Goal: Information Seeking & Learning: Check status

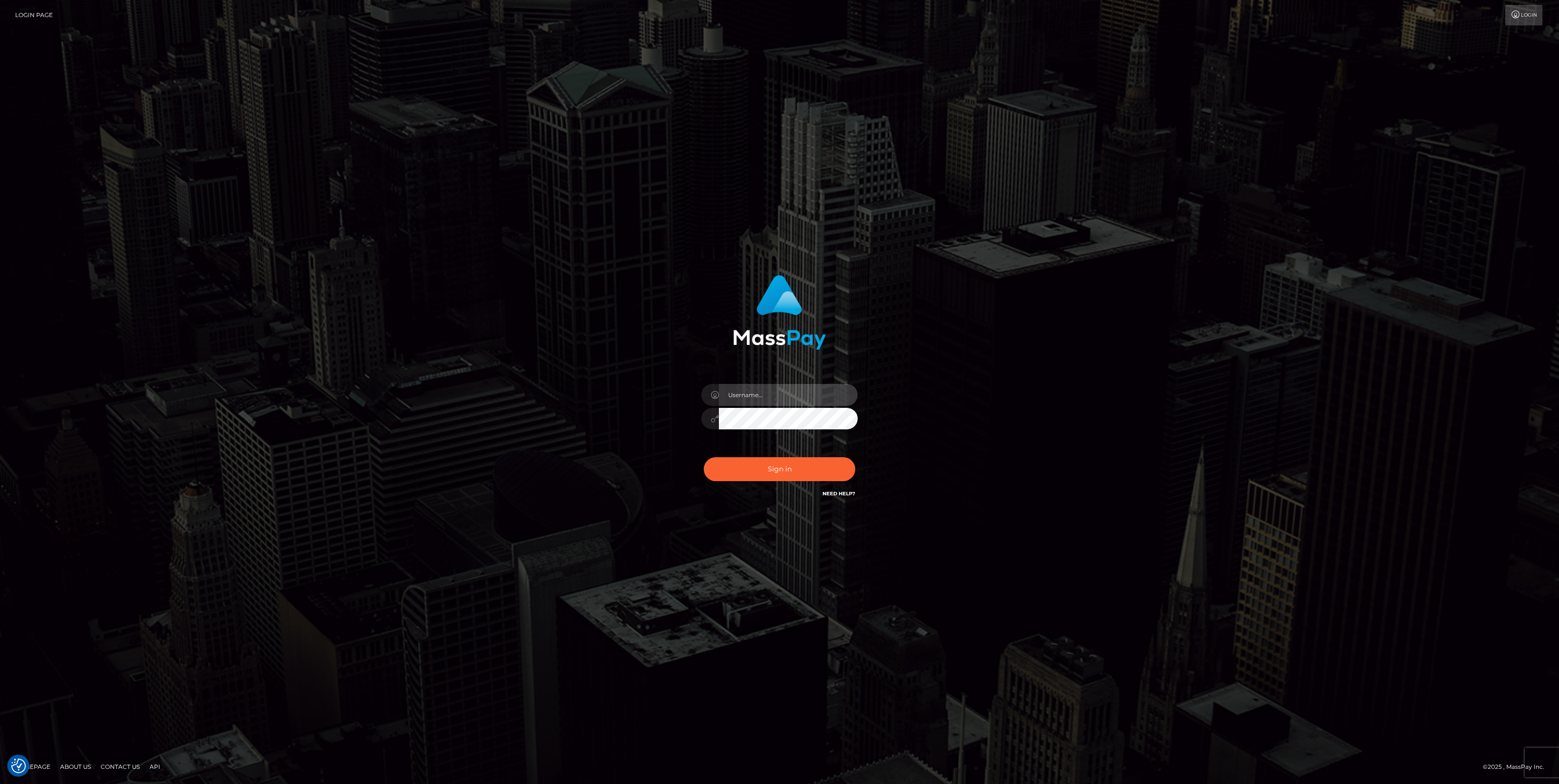
type input "jlo"
click at [773, 474] on button "Sign in" at bounding box center [780, 469] width 151 height 24
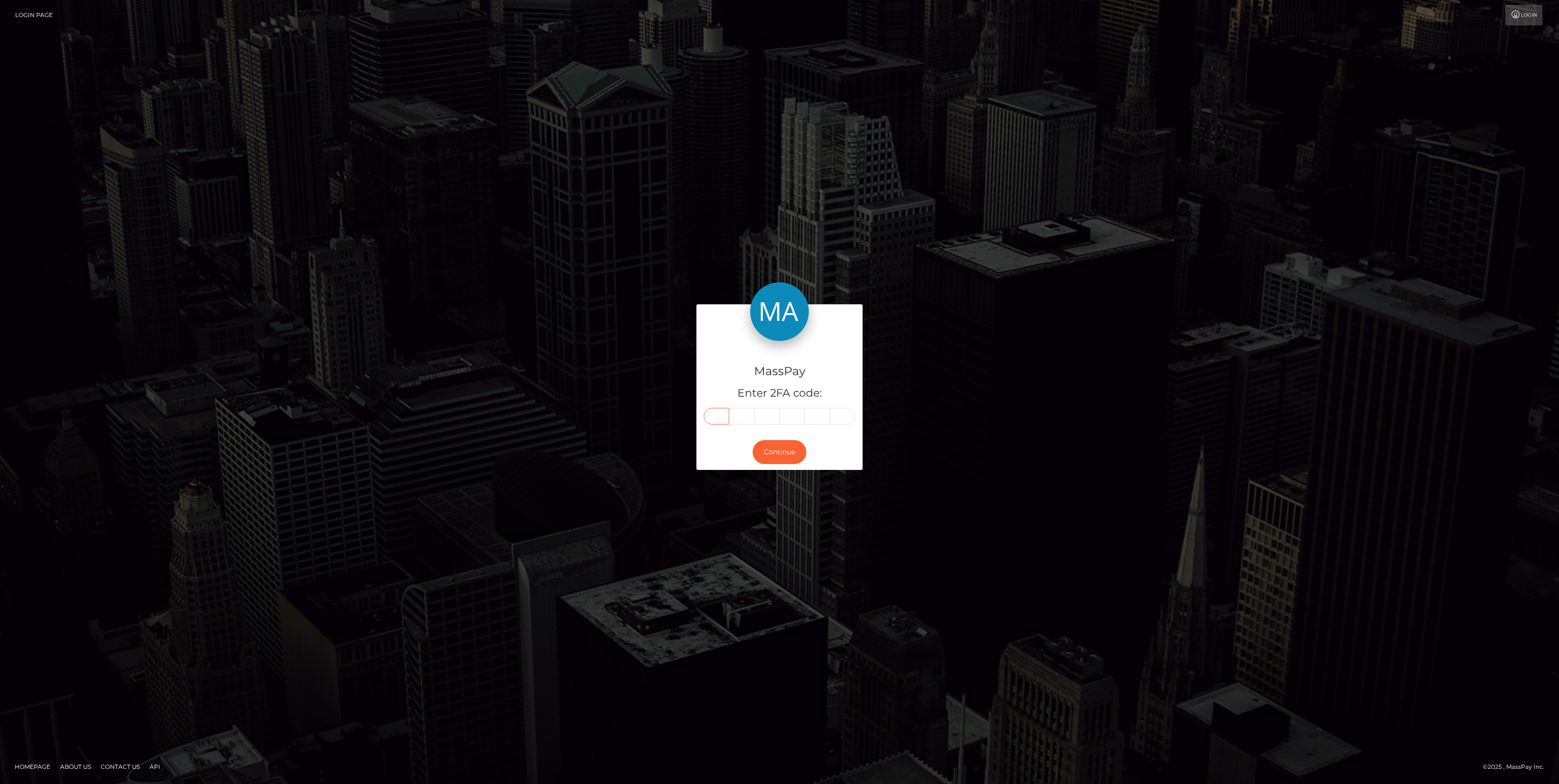
paste input "7"
type input "7"
type input "5"
type input "1"
type input "2"
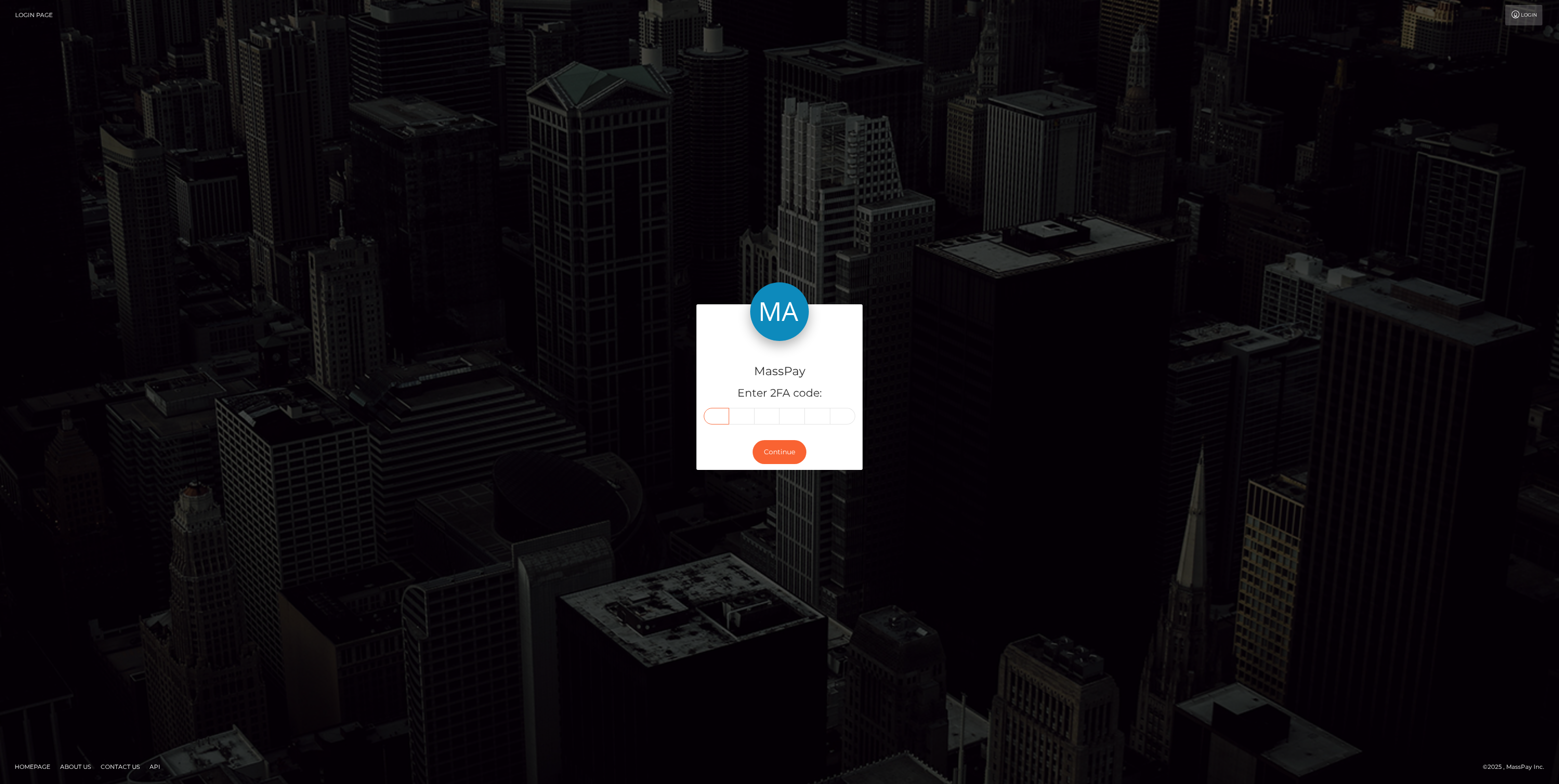
type input "8"
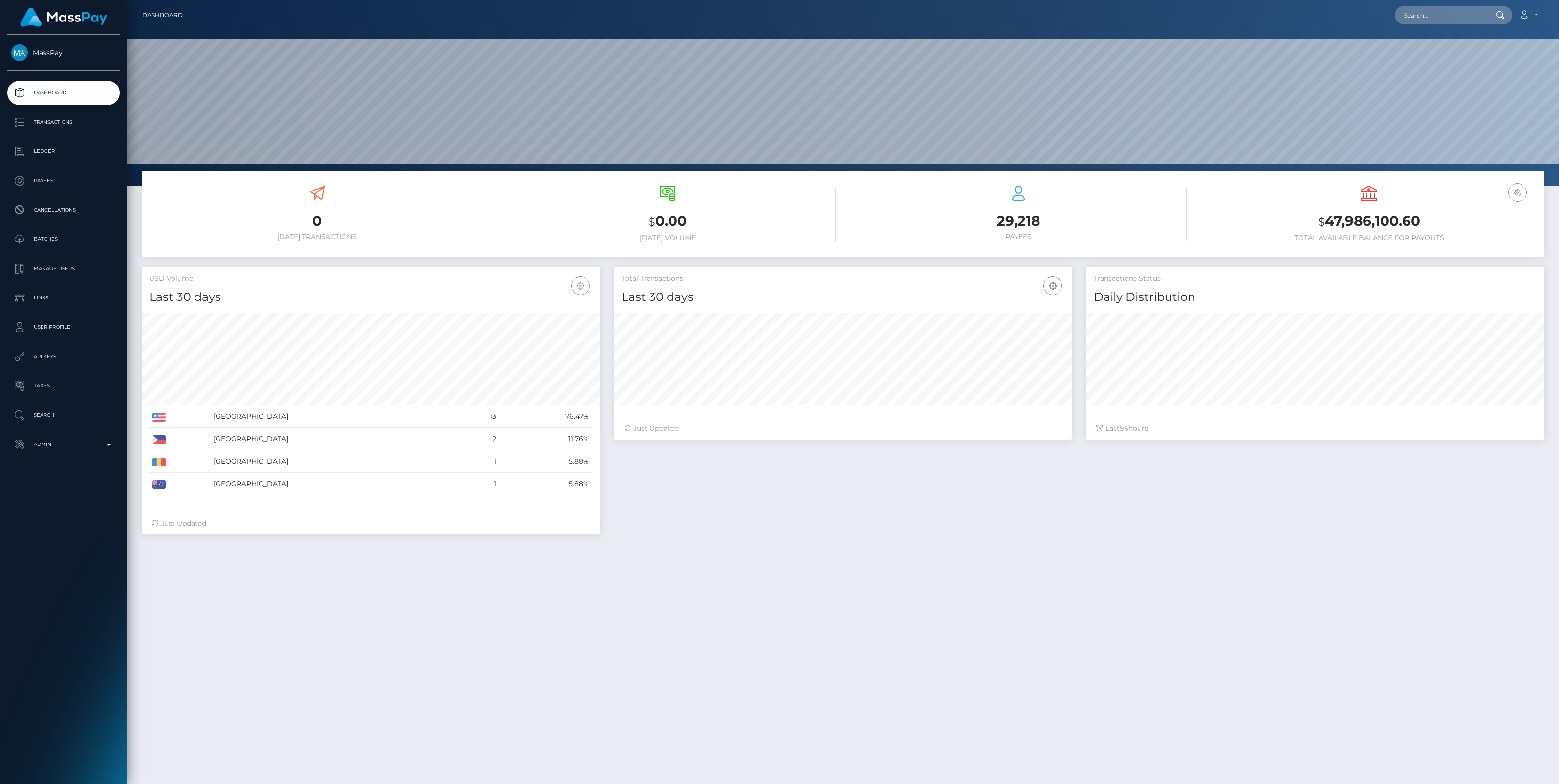
scroll to position [172, 458]
click at [111, 448] on p "Admin" at bounding box center [64, 445] width 105 height 15
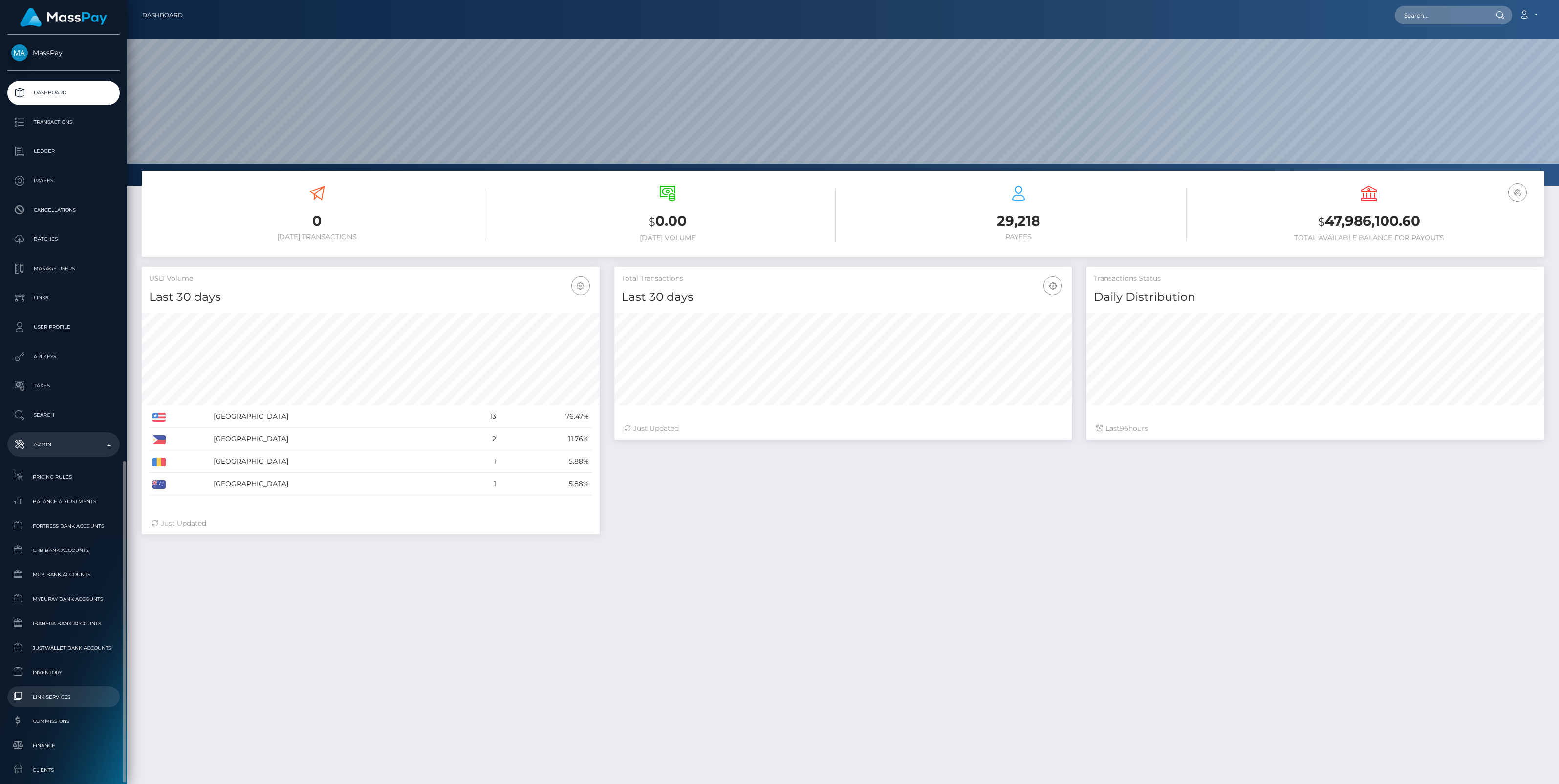
scroll to position [243, 0]
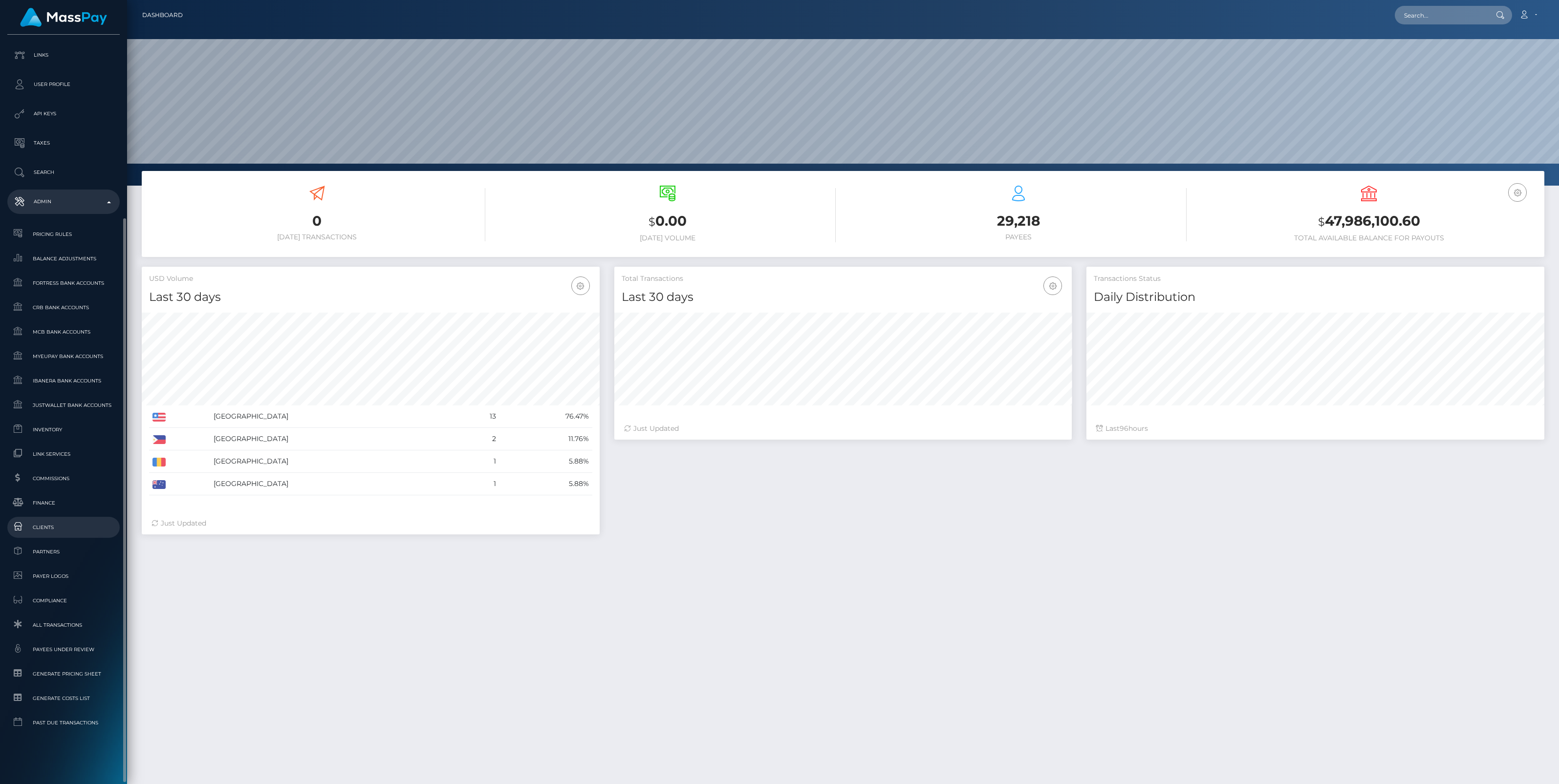
click at [37, 521] on link "Clients" at bounding box center [64, 527] width 113 height 21
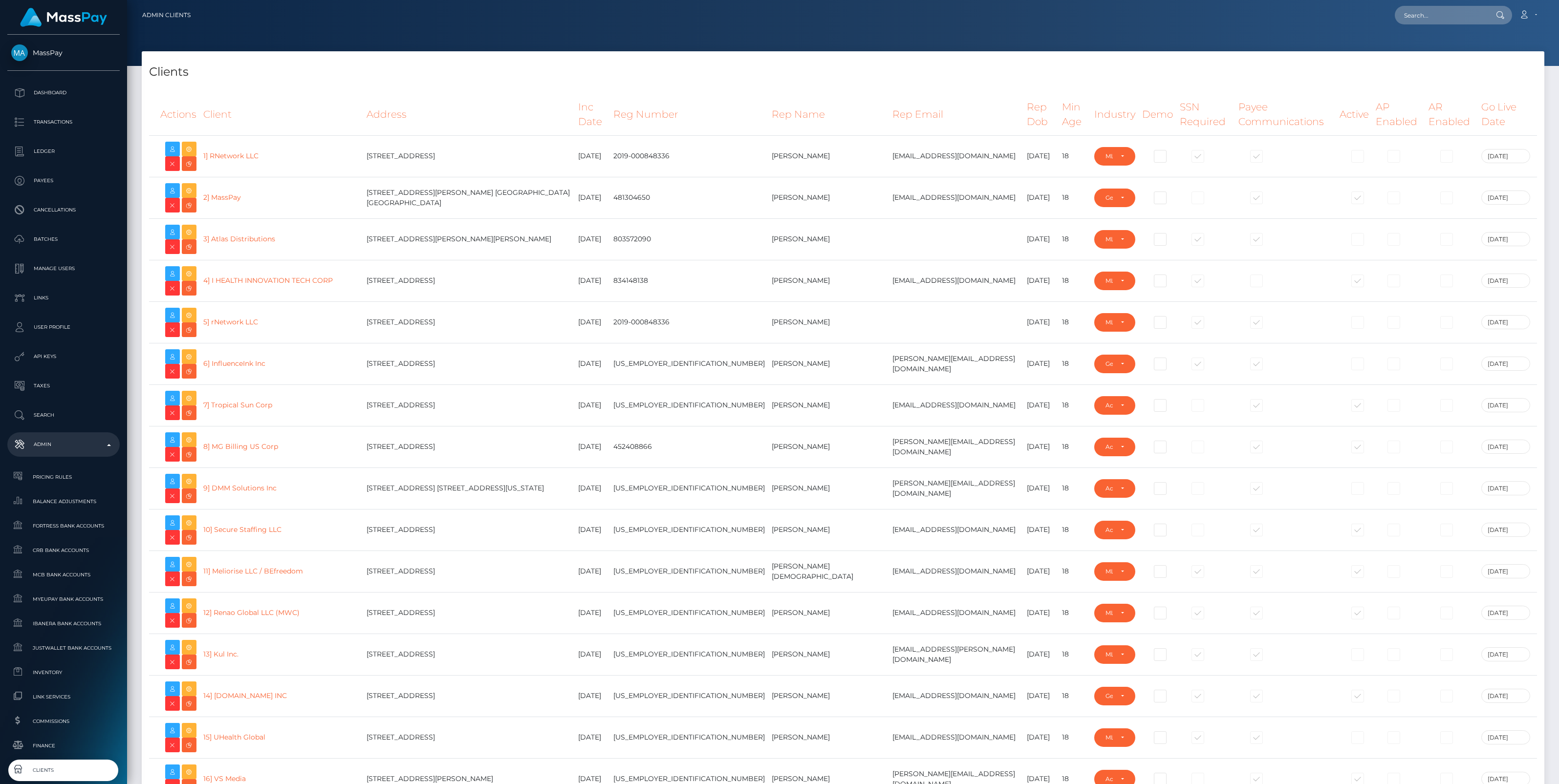
select select "223"
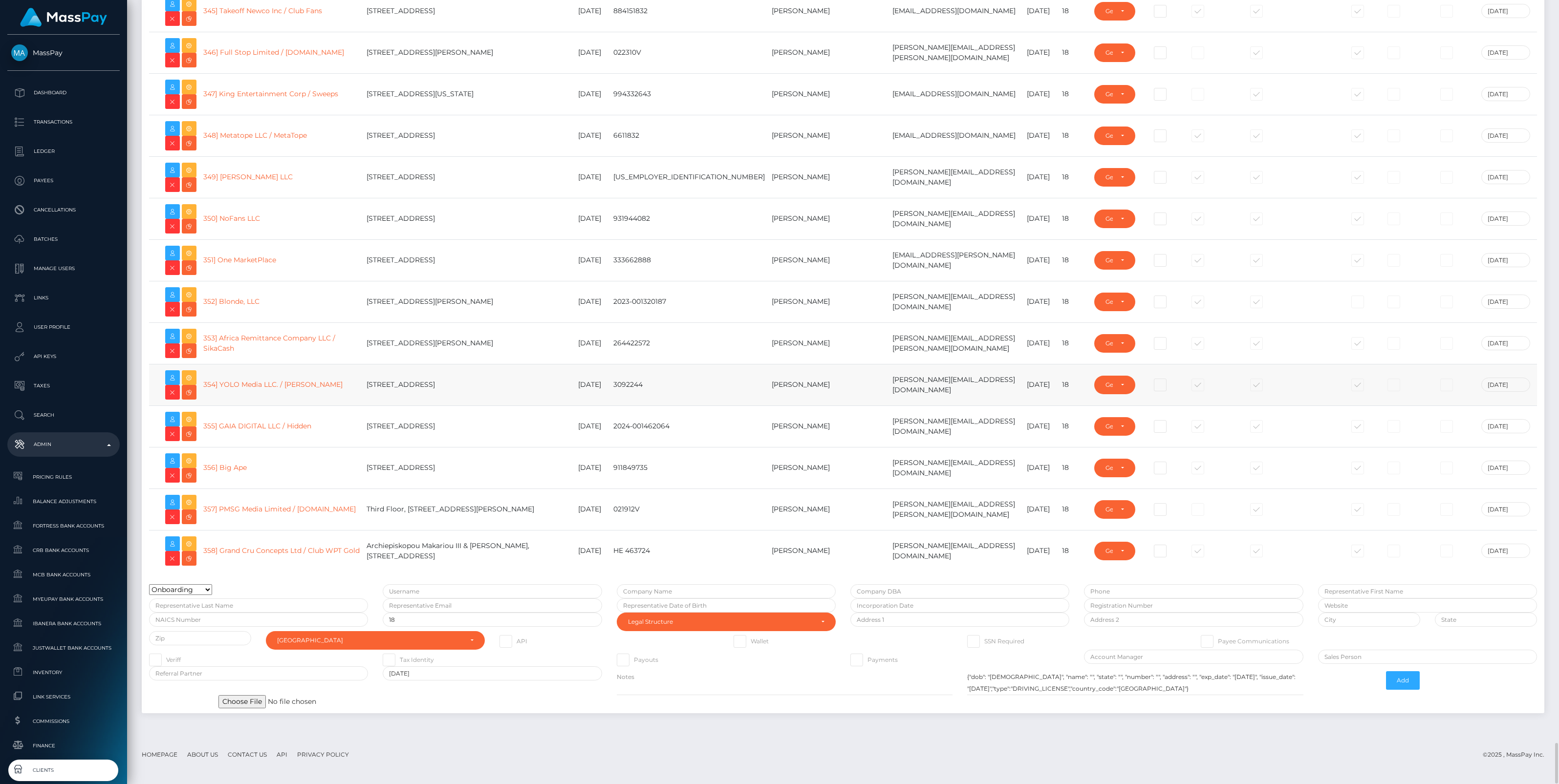
scroll to position [13882, 0]
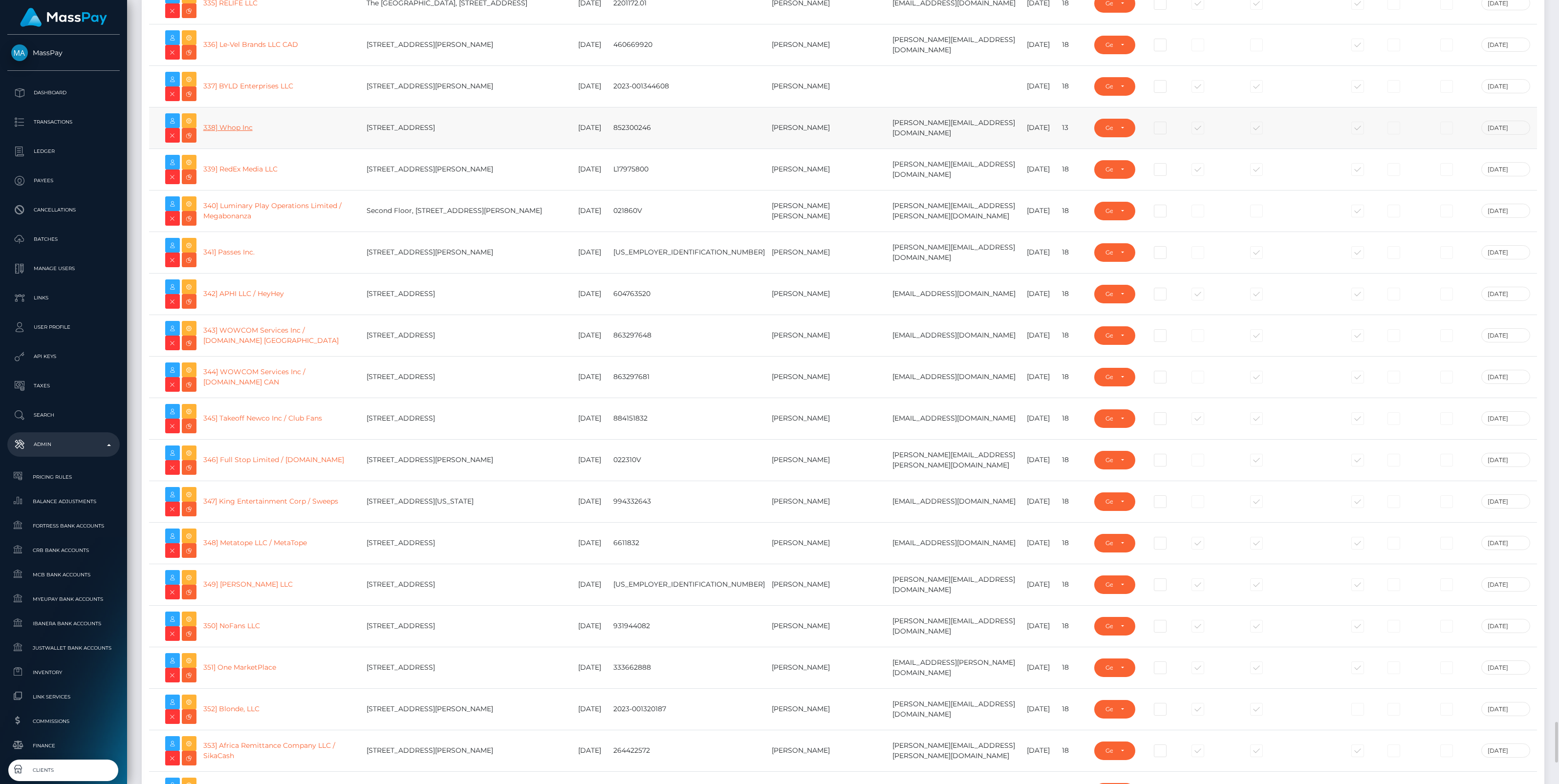
click at [238, 132] on link "338] Whop Inc" at bounding box center [228, 127] width 50 height 9
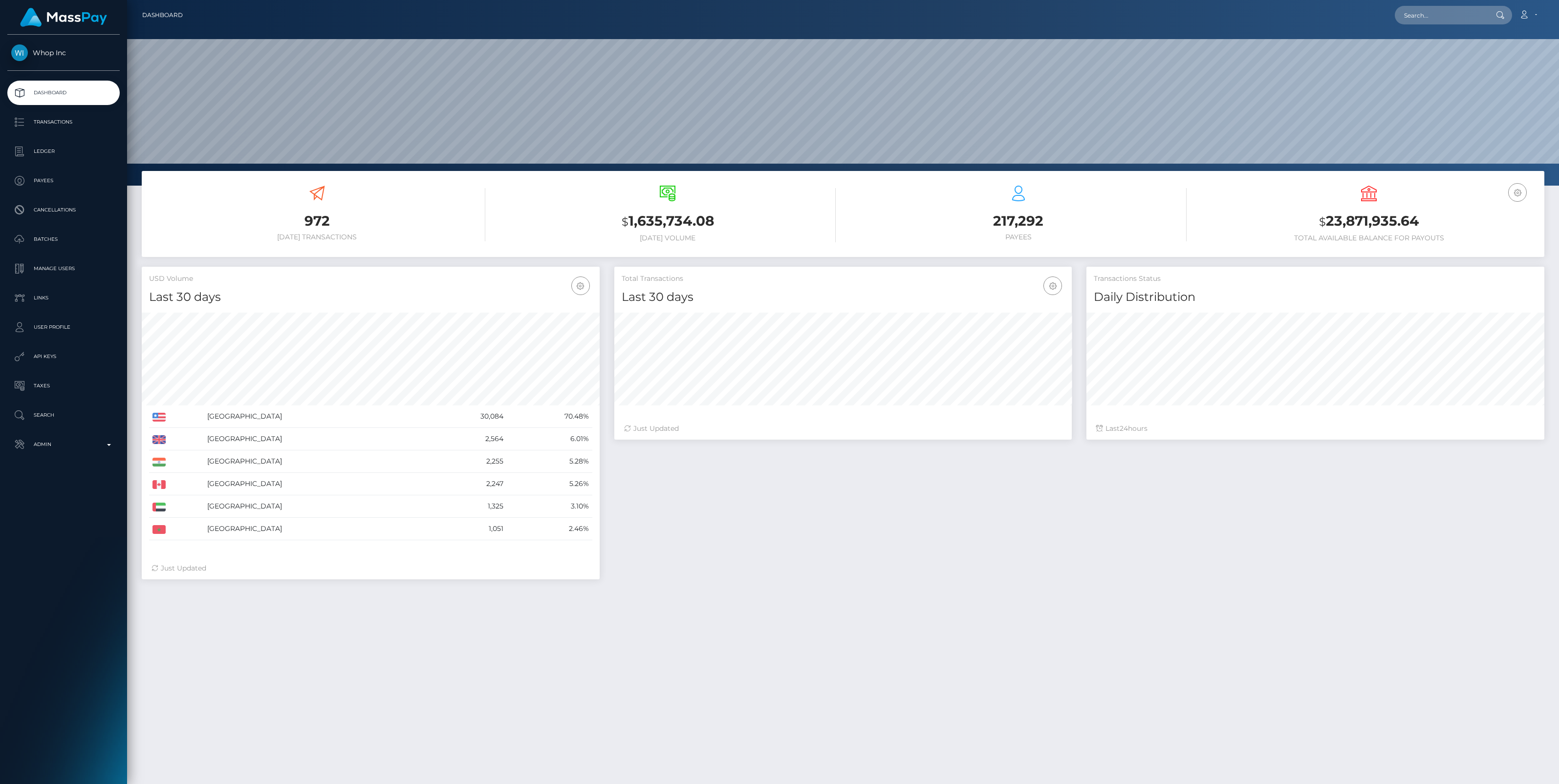
scroll to position [172, 458]
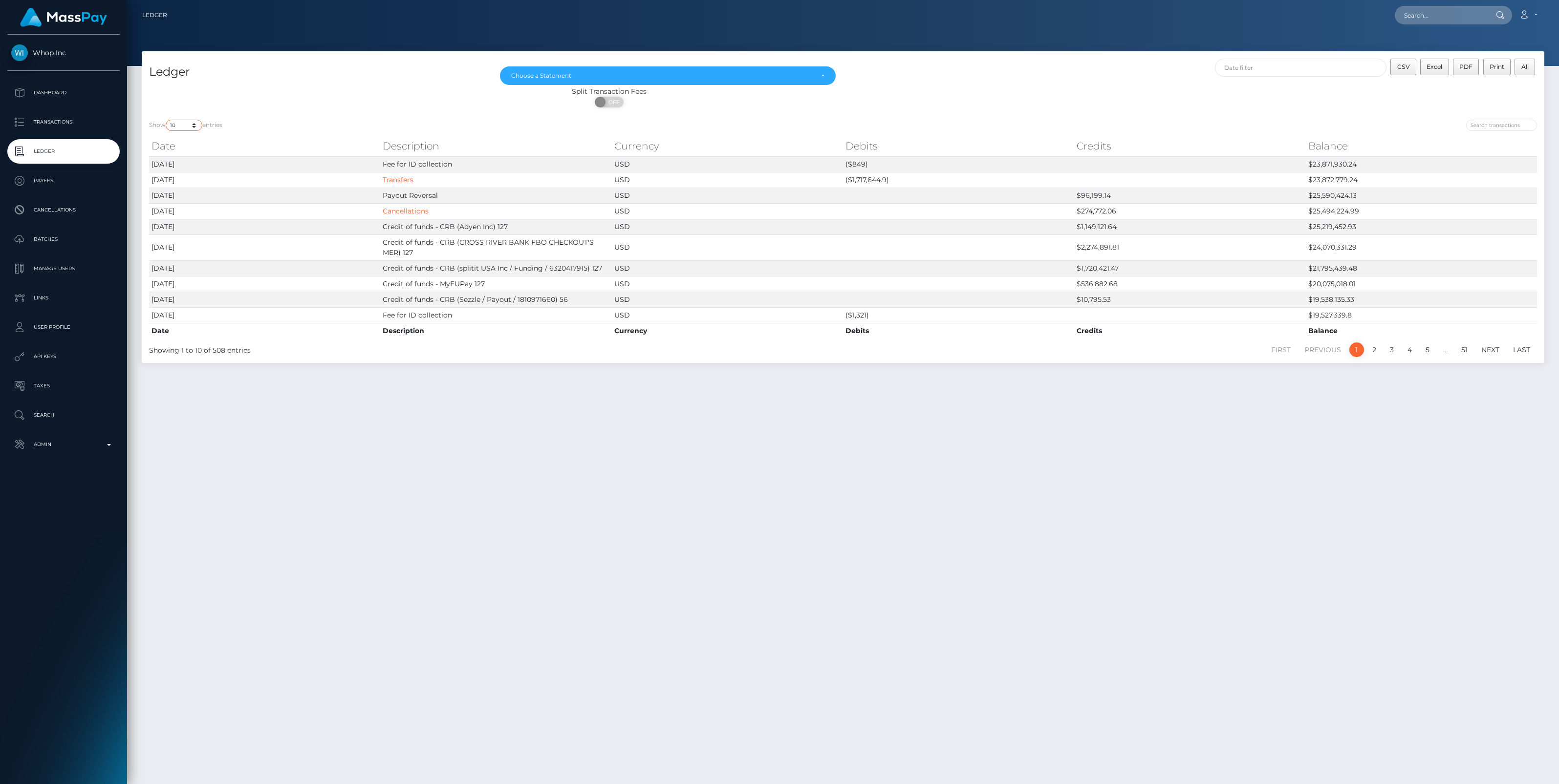
click at [196, 123] on select "10 25 50 100 250" at bounding box center [184, 125] width 37 height 11
select select "250"
click at [166, 120] on select "10 25 50 100 250" at bounding box center [184, 125] width 37 height 11
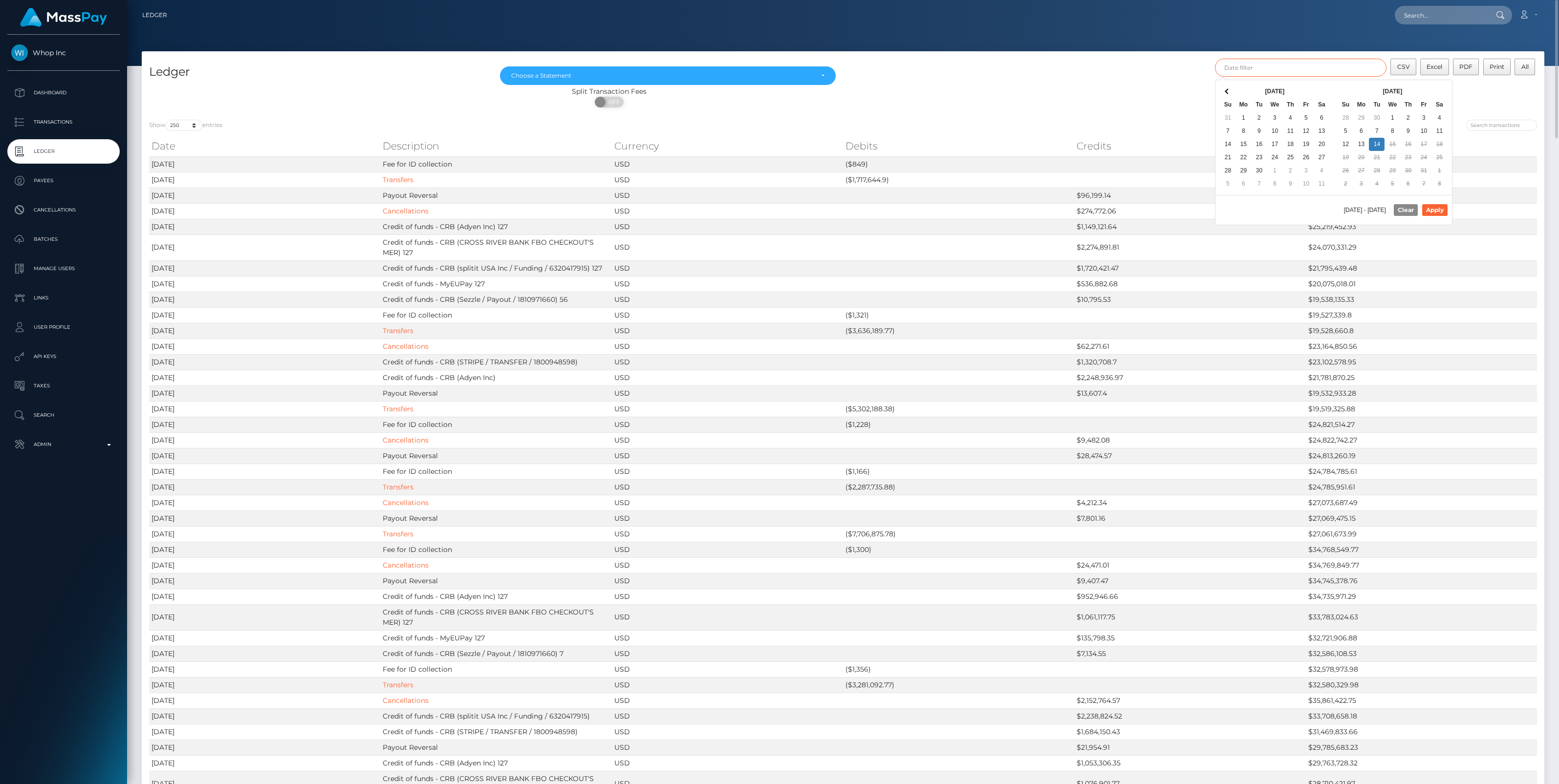
click at [1286, 70] on input "text" at bounding box center [1301, 68] width 171 height 18
click at [1428, 212] on button "Apply" at bounding box center [1435, 210] width 25 height 11
type input "09/30/2025 - 09/30/2025"
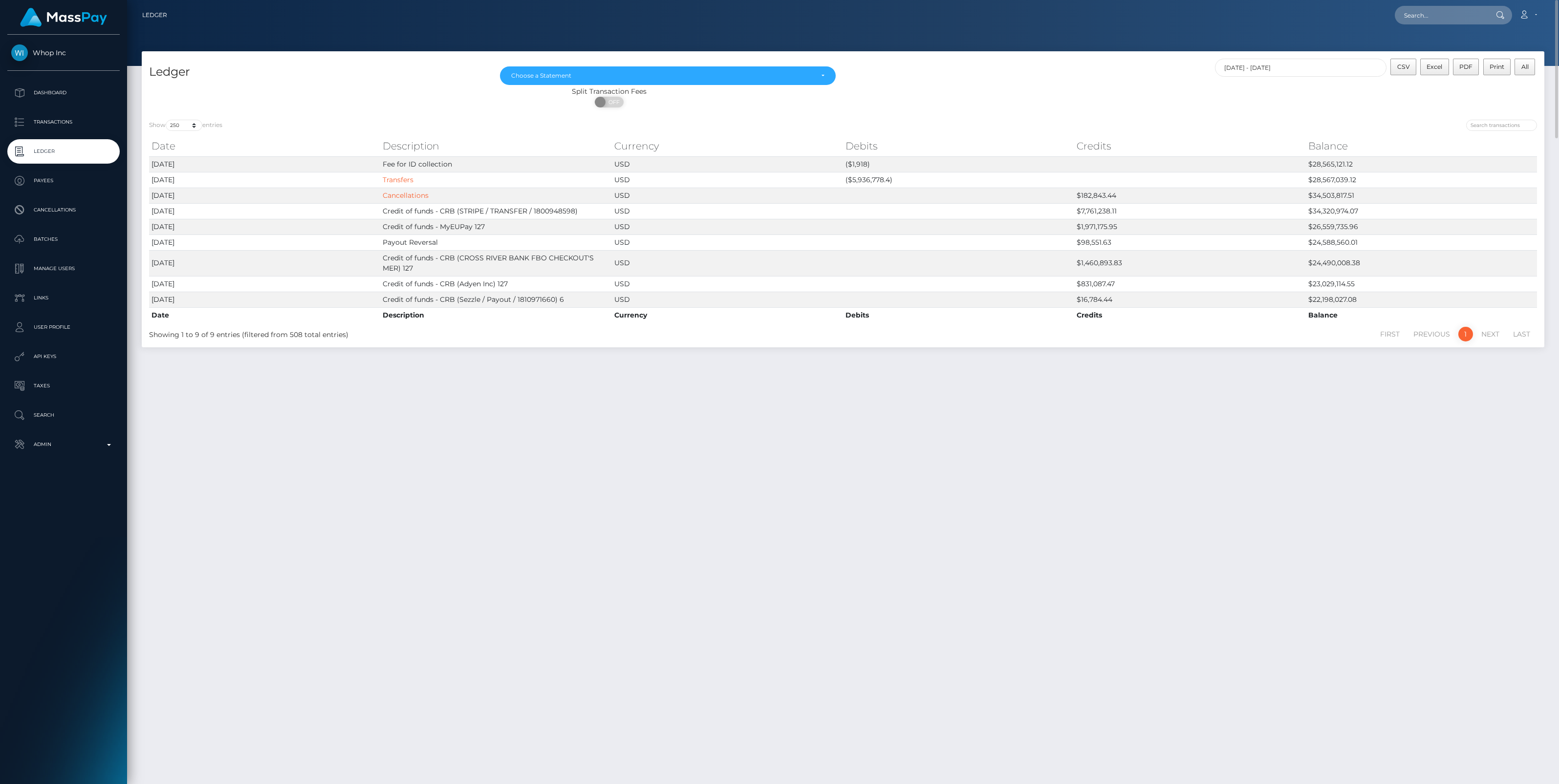
click at [1063, 474] on div "Ledger May 2025 Jun 2025 Jul 2025 Aug 2025 Sep 2025 Oct 2025 Choose a Statement…" at bounding box center [843, 413] width 1432 height 724
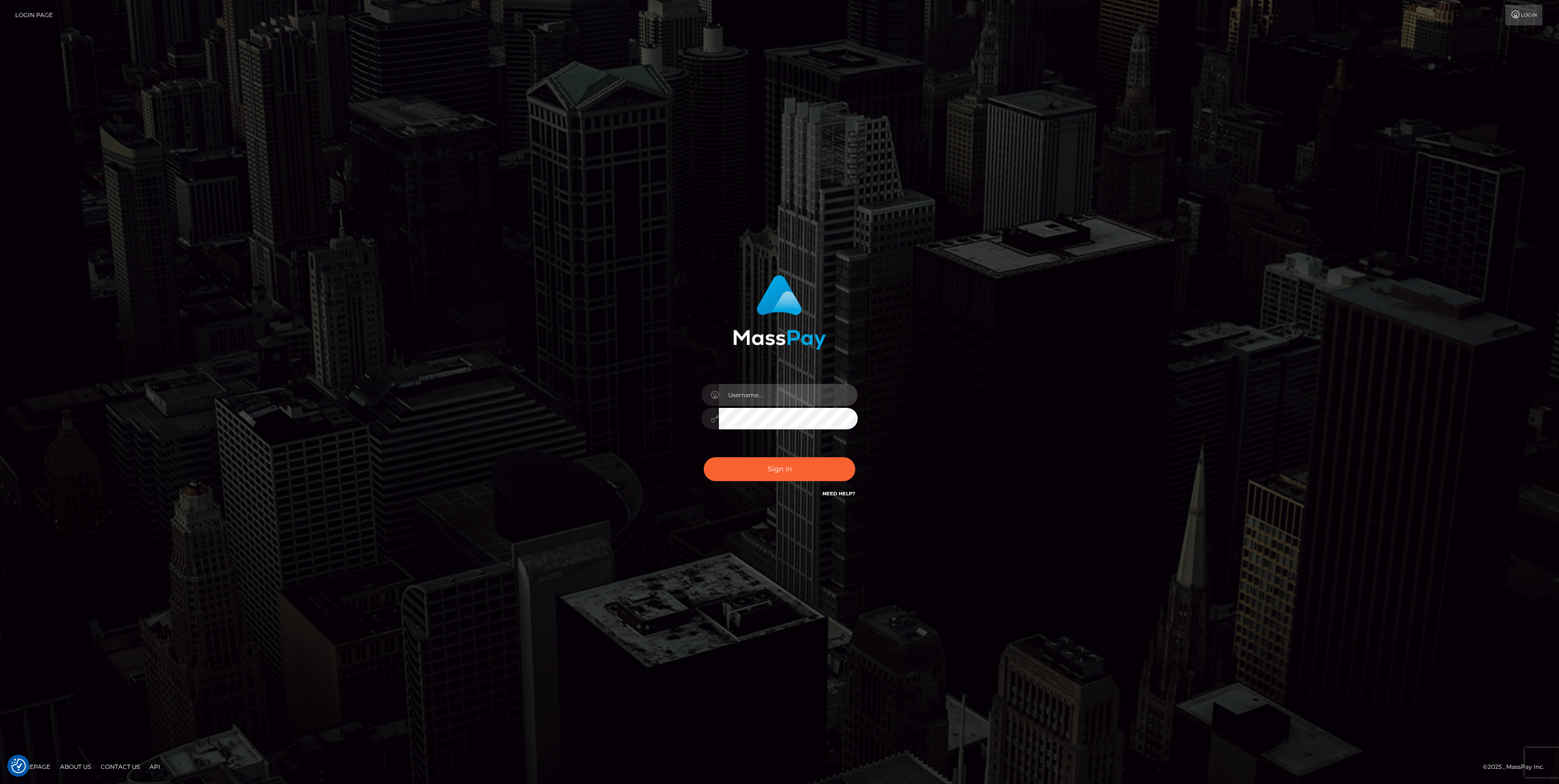
type input "jlo"
